Goal: Task Accomplishment & Management: Manage account settings

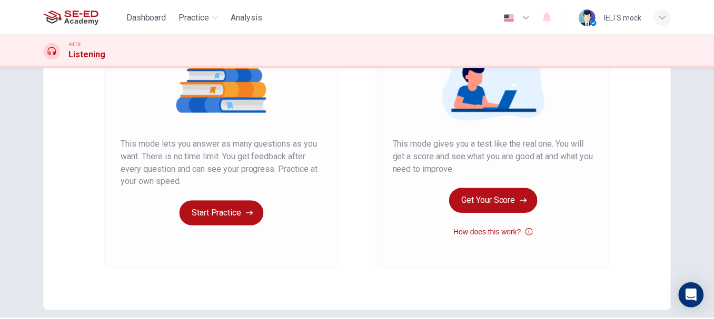
scroll to position [158, 0]
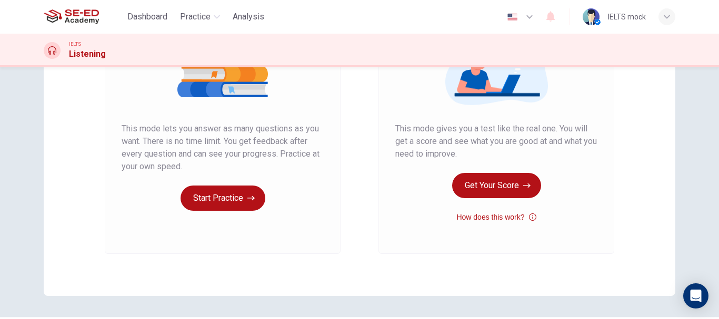
click at [673, 18] on div "button" at bounding box center [666, 16] width 17 height 17
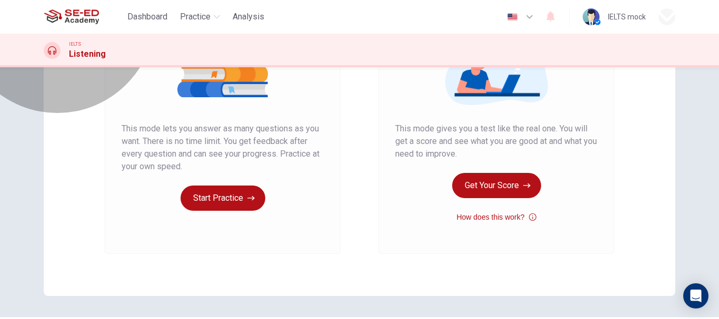
drag, startPoint x: 580, startPoint y: 203, endPoint x: 402, endPoint y: 8, distance: 264.1
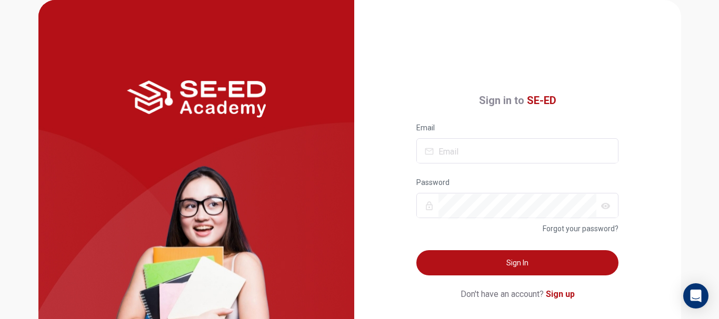
type input "[EMAIL_ADDRESS][DOMAIN_NAME]"
